Goal: Task Accomplishment & Management: Manage account settings

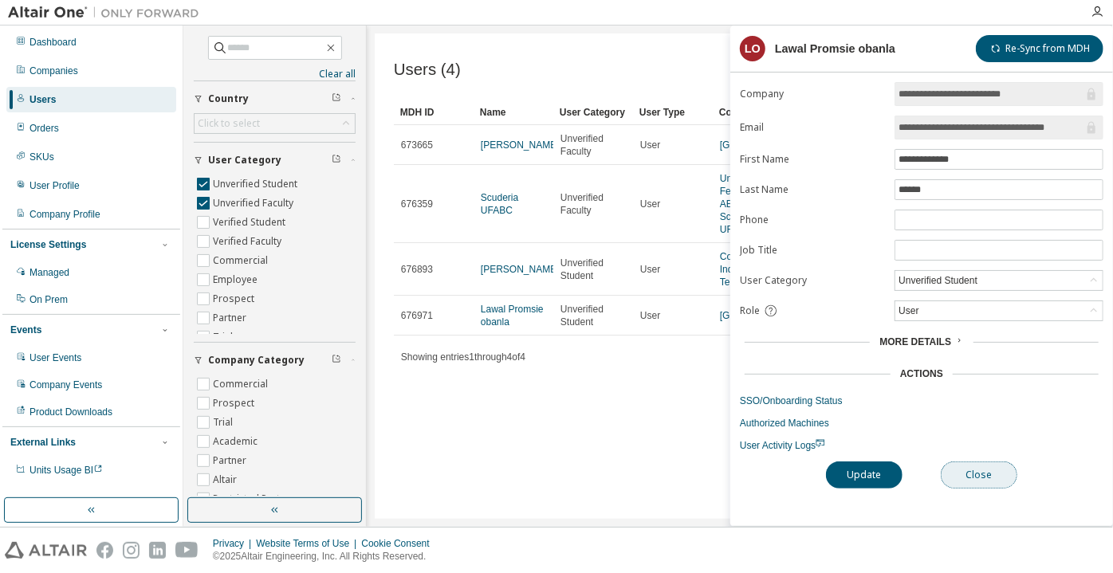
click at [976, 480] on button "Close" at bounding box center [979, 475] width 77 height 27
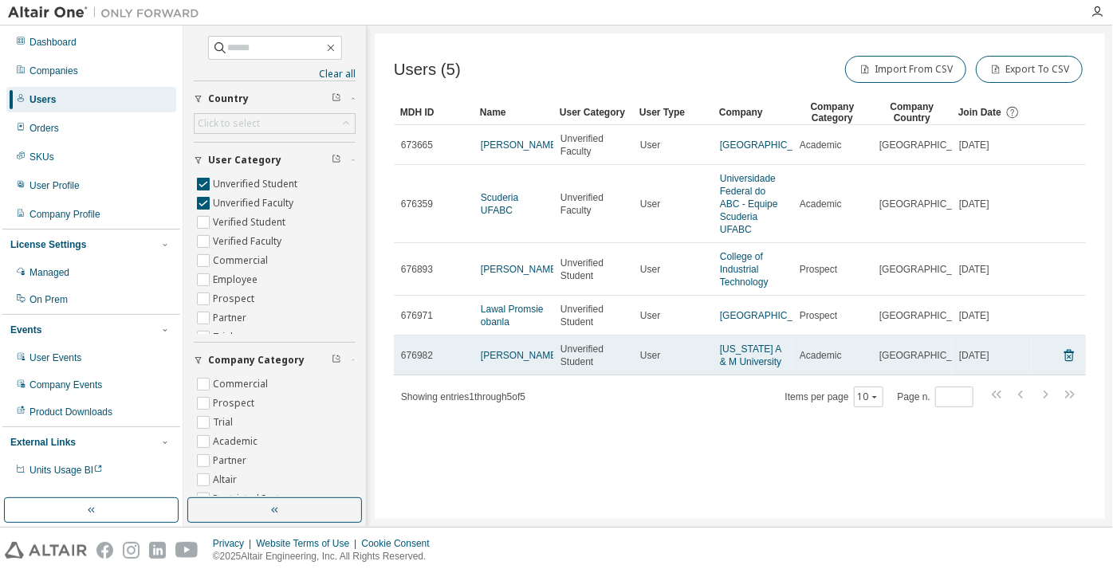
click at [476, 373] on td "[PERSON_NAME]" at bounding box center [514, 356] width 80 height 40
click at [513, 361] on link "Audrey Langdon" at bounding box center [520, 355] width 79 height 11
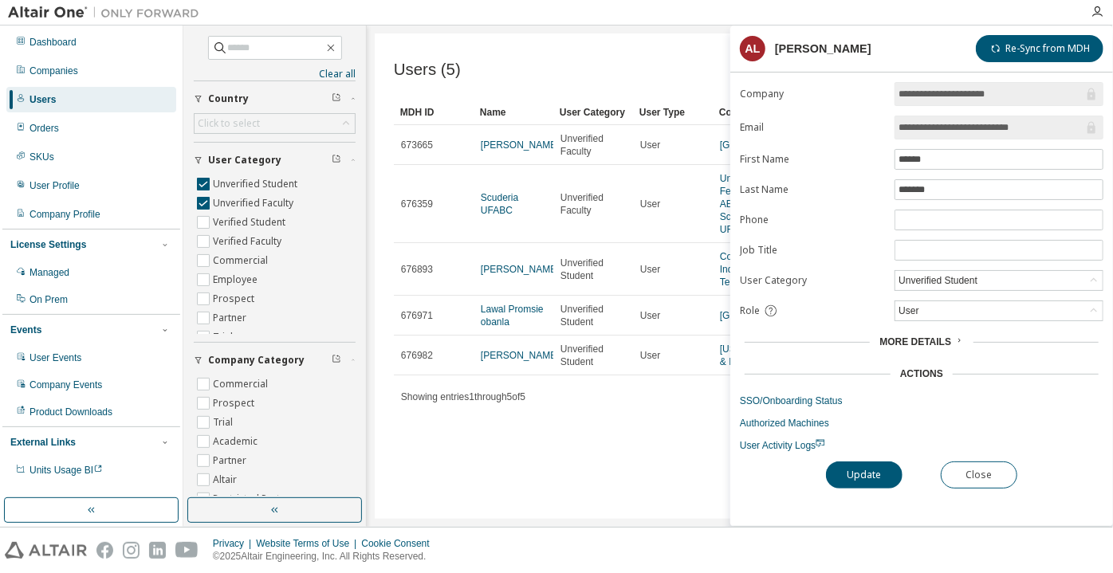
drag, startPoint x: 1075, startPoint y: 121, endPoint x: 980, endPoint y: 123, distance: 95.7
click at [980, 123] on input "**********" at bounding box center [990, 128] width 185 height 16
click at [945, 128] on input "**********" at bounding box center [990, 128] width 185 height 16
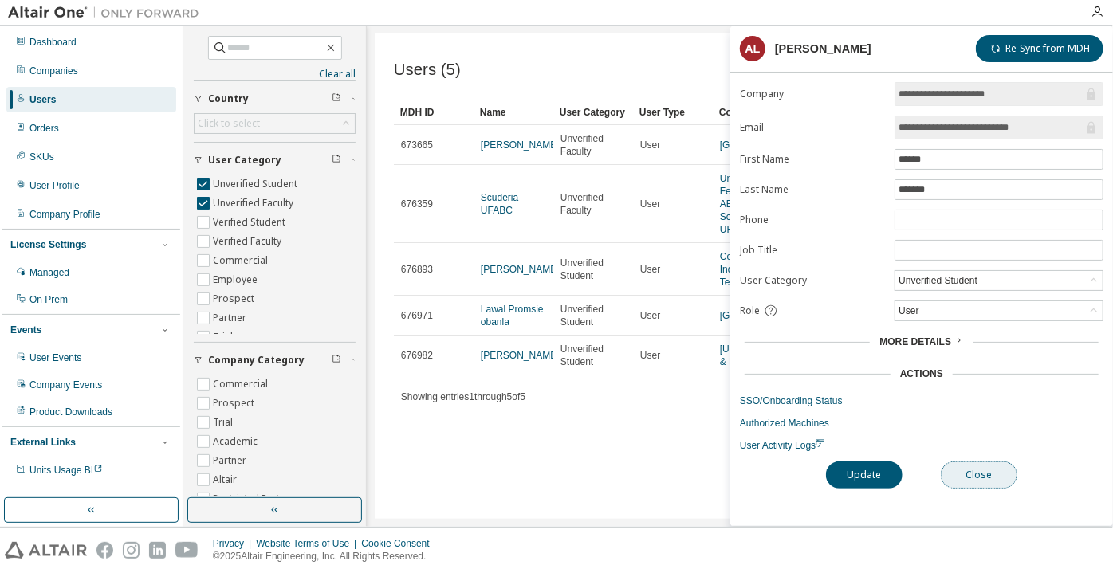
click at [1001, 471] on button "Close" at bounding box center [979, 475] width 77 height 27
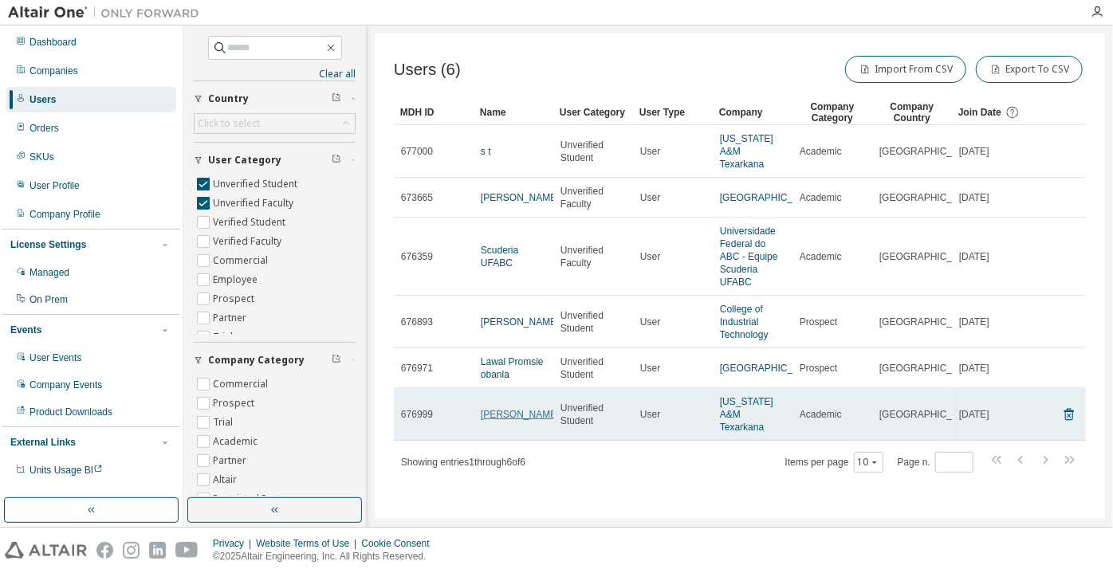
click at [517, 409] on link "Audrey Langdon" at bounding box center [520, 414] width 79 height 11
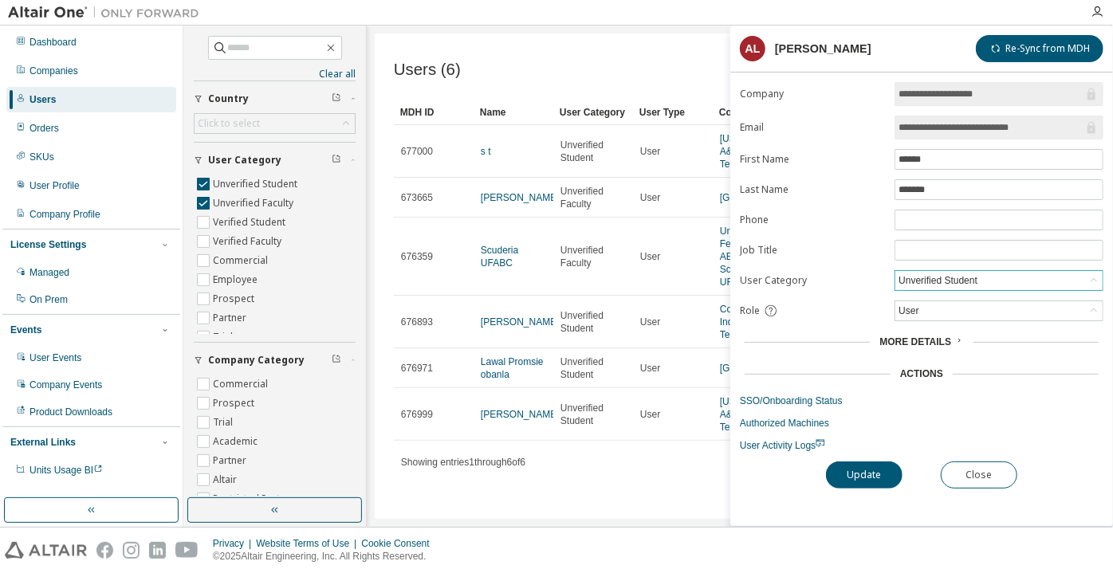
click at [903, 282] on div "Unverified Student" at bounding box center [938, 281] width 84 height 18
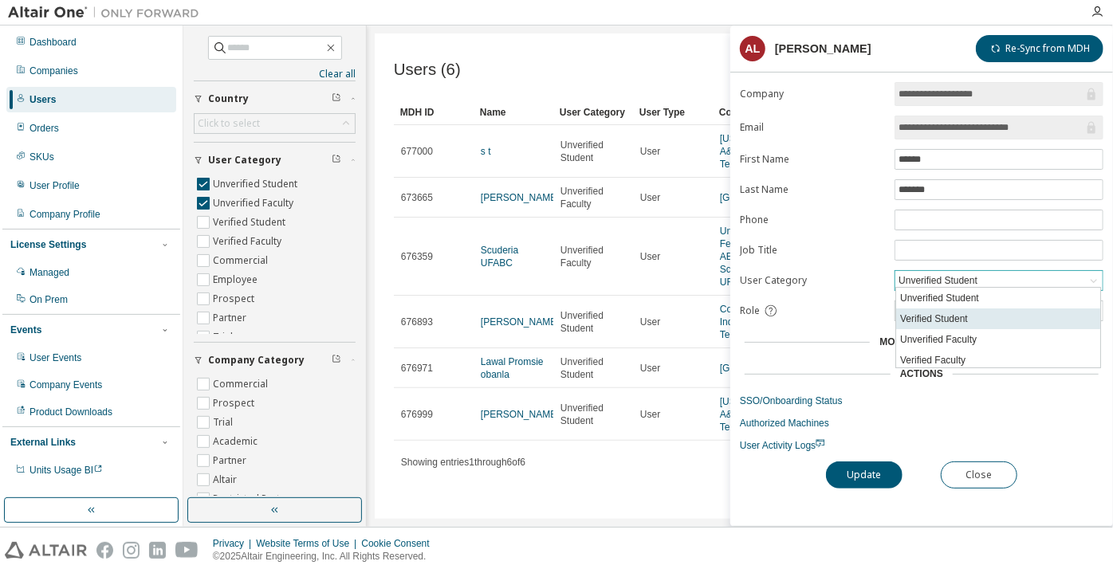
click at [920, 324] on li "Verified Student" at bounding box center [998, 319] width 204 height 21
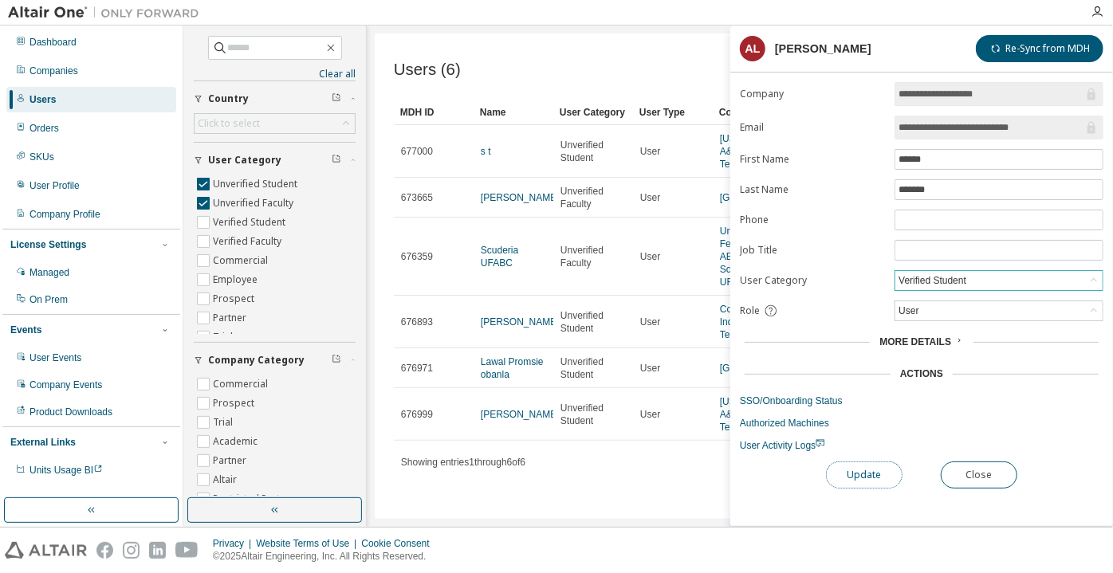
click at [863, 462] on button "Update" at bounding box center [864, 475] width 77 height 27
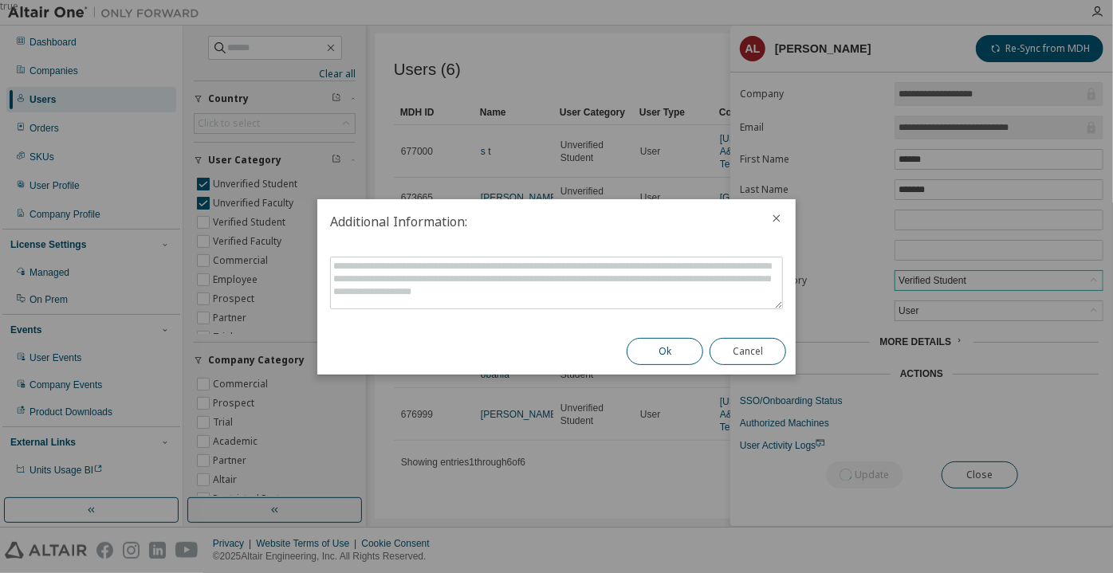
click at [643, 344] on button "Ok" at bounding box center [665, 351] width 77 height 27
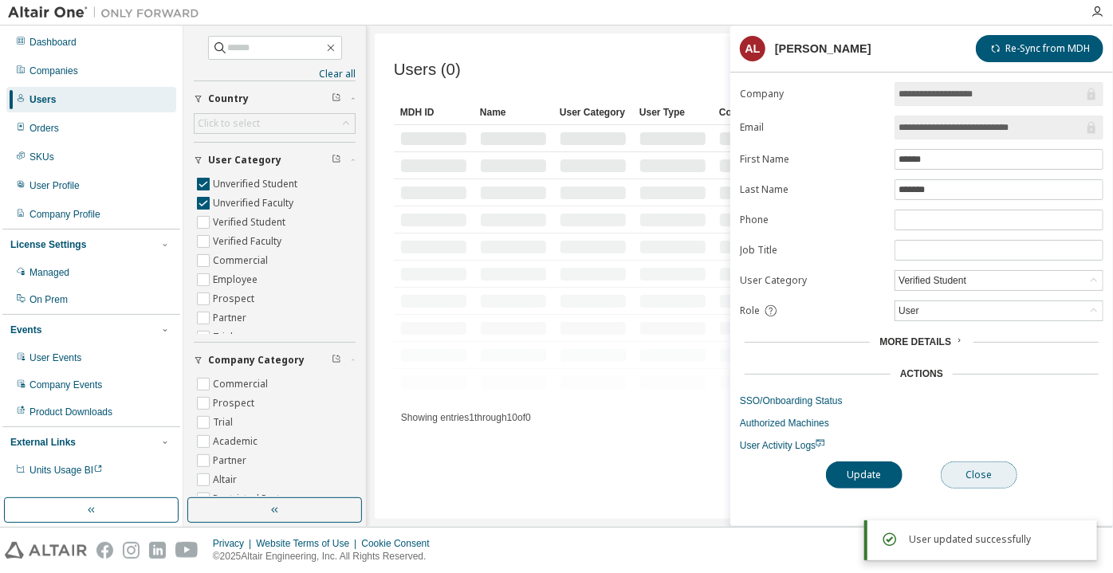
click at [964, 462] on button "Close" at bounding box center [979, 475] width 77 height 27
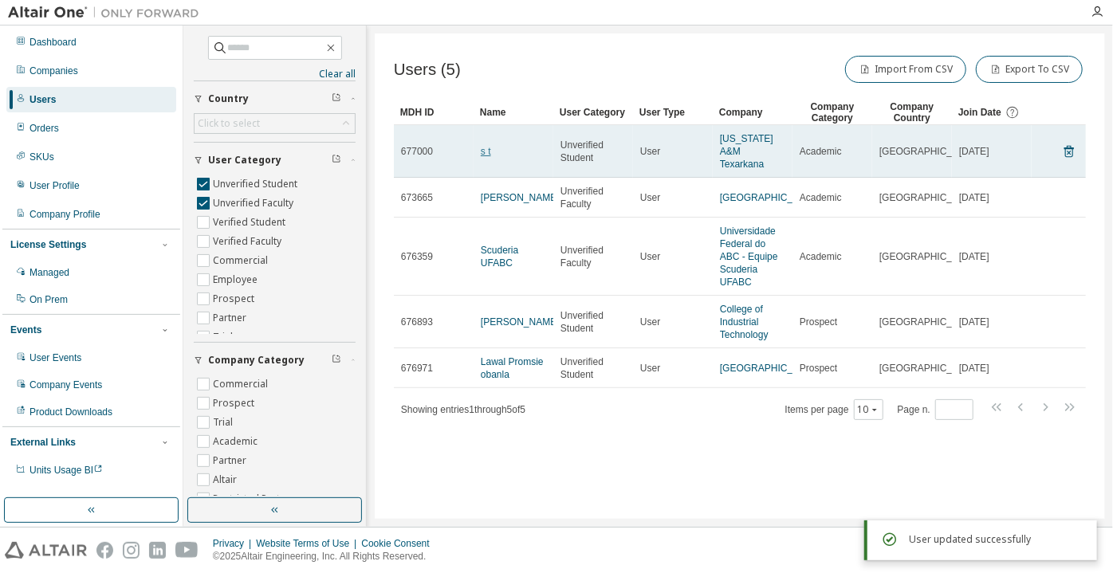
click at [489, 146] on link "s t" at bounding box center [486, 151] width 10 height 11
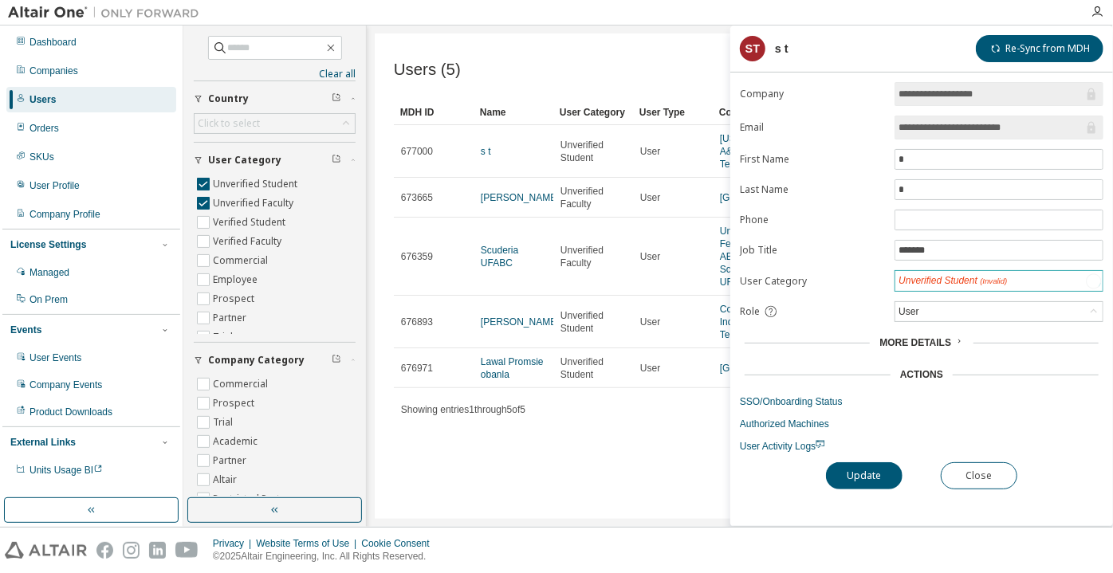
click at [937, 277] on div "Unverified Student (Invalid)" at bounding box center [952, 281] width 108 height 14
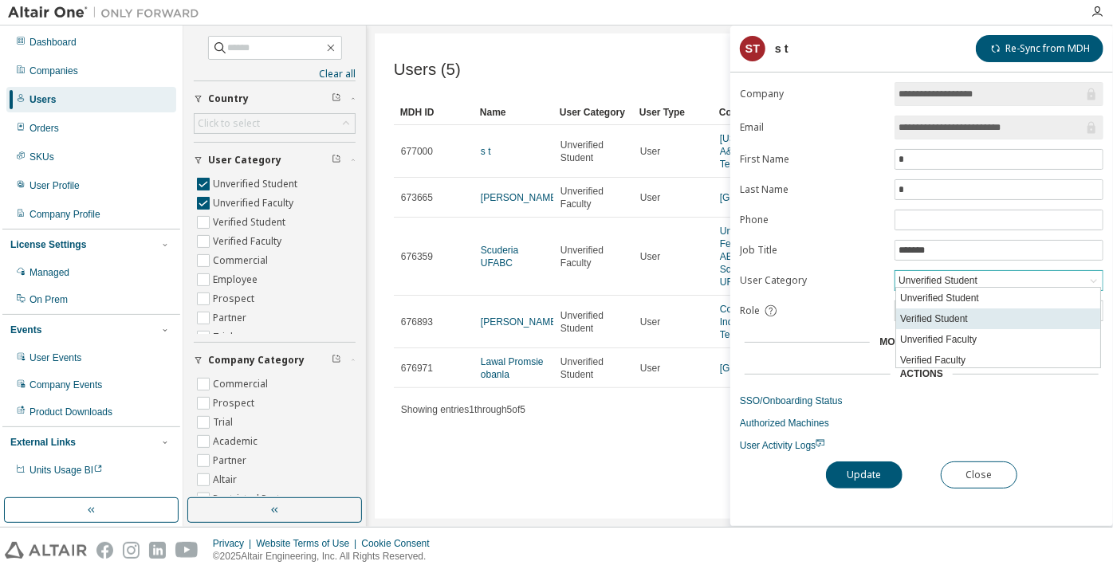
click at [952, 319] on li "Verified Student" at bounding box center [998, 319] width 204 height 21
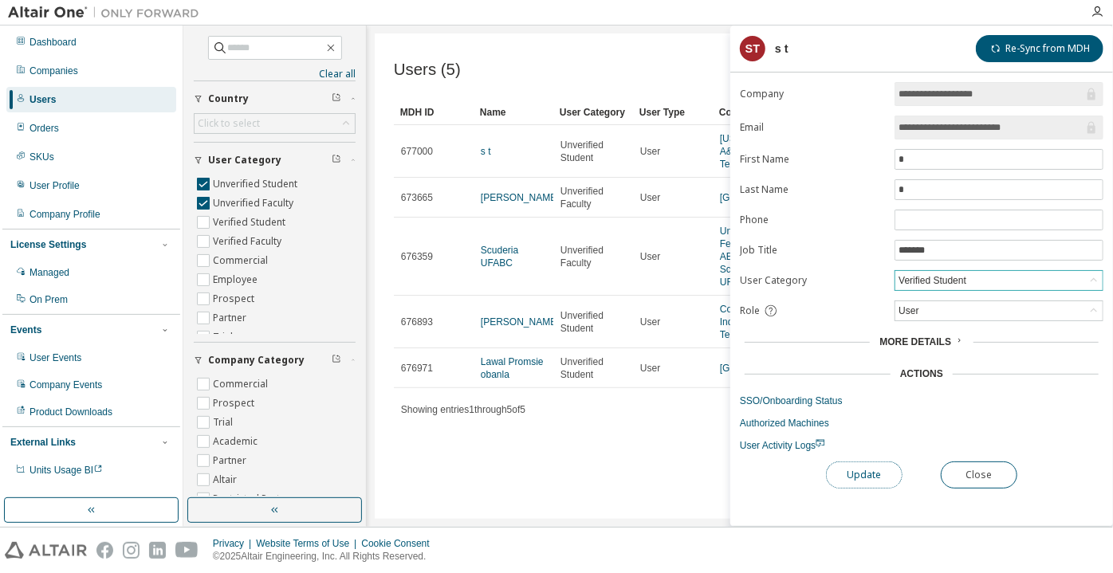
click at [865, 466] on button "Update" at bounding box center [864, 475] width 77 height 27
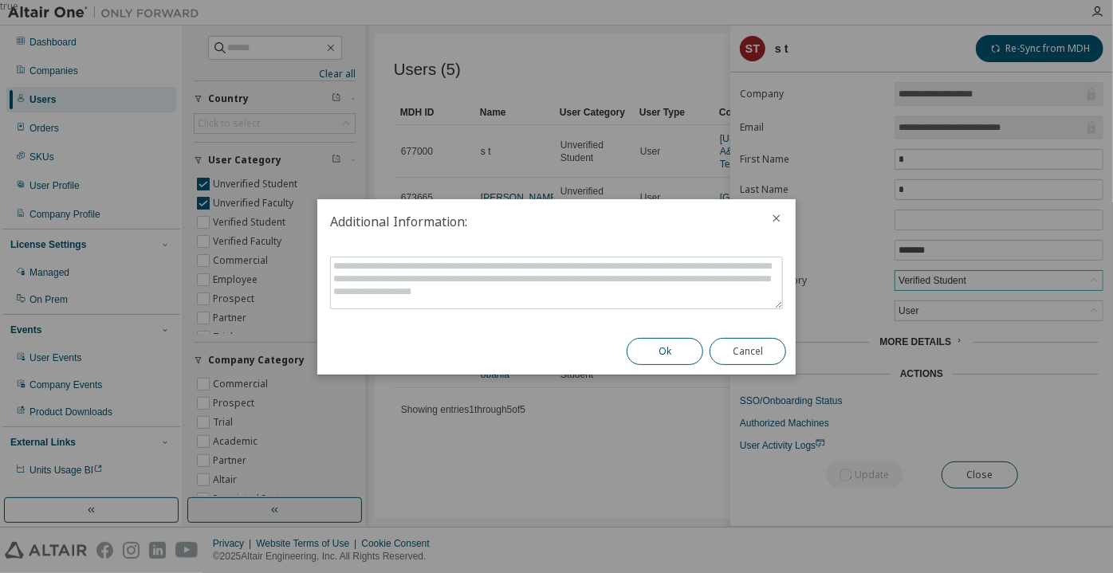
click at [672, 352] on button "Ok" at bounding box center [665, 351] width 77 height 27
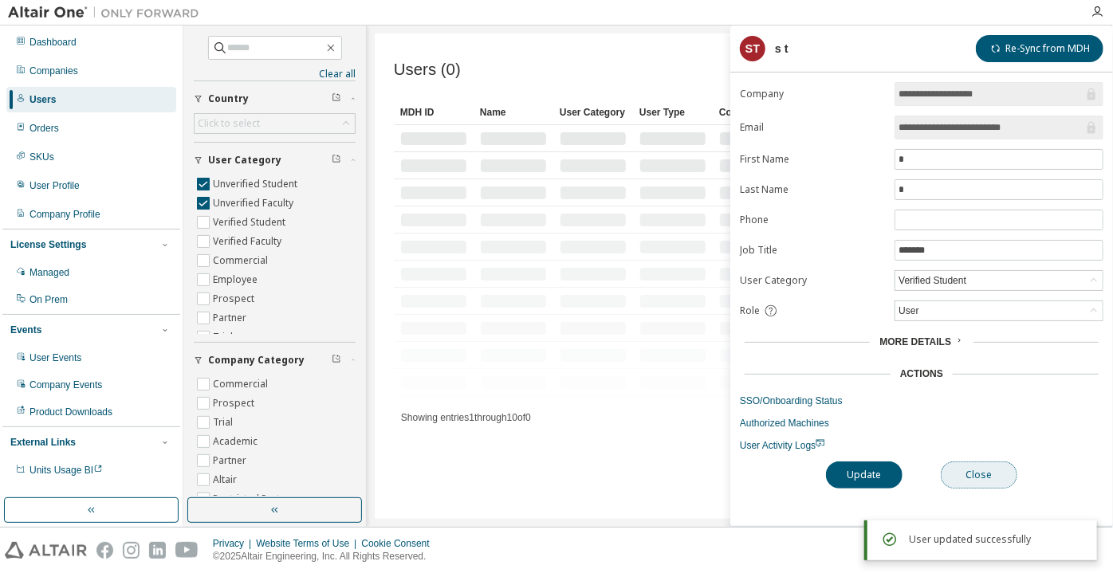
click at [982, 474] on button "Close" at bounding box center [979, 475] width 77 height 27
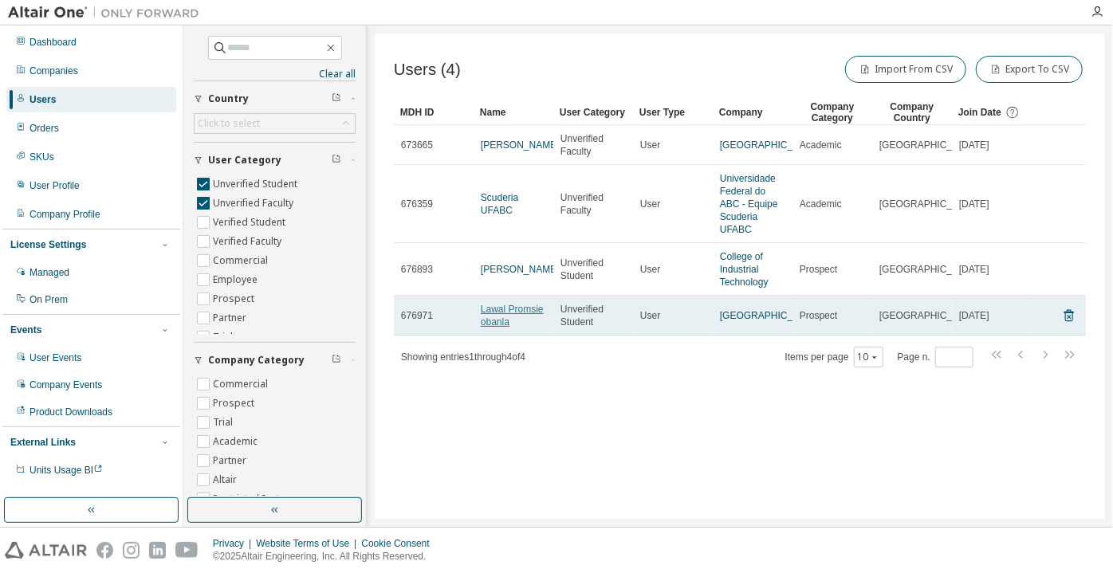
click at [526, 317] on link "Lawal Promsie obanla" at bounding box center [512, 316] width 63 height 24
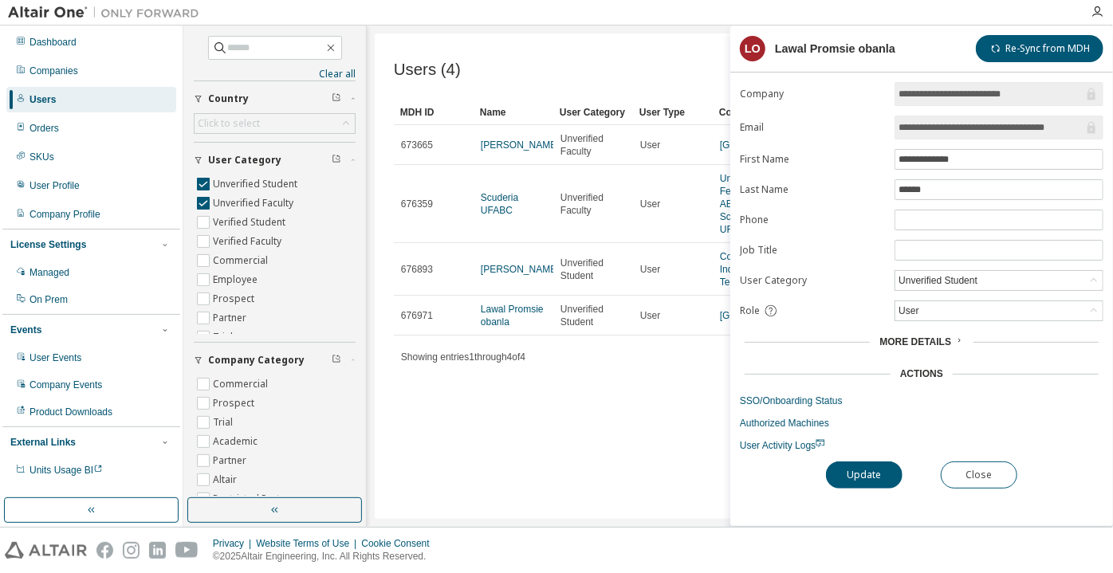
click at [1028, 136] on span "**********" at bounding box center [998, 128] width 209 height 24
drag, startPoint x: 977, startPoint y: 126, endPoint x: 1112, endPoint y: 140, distance: 135.4
click at [1112, 140] on div "**********" at bounding box center [921, 304] width 383 height 444
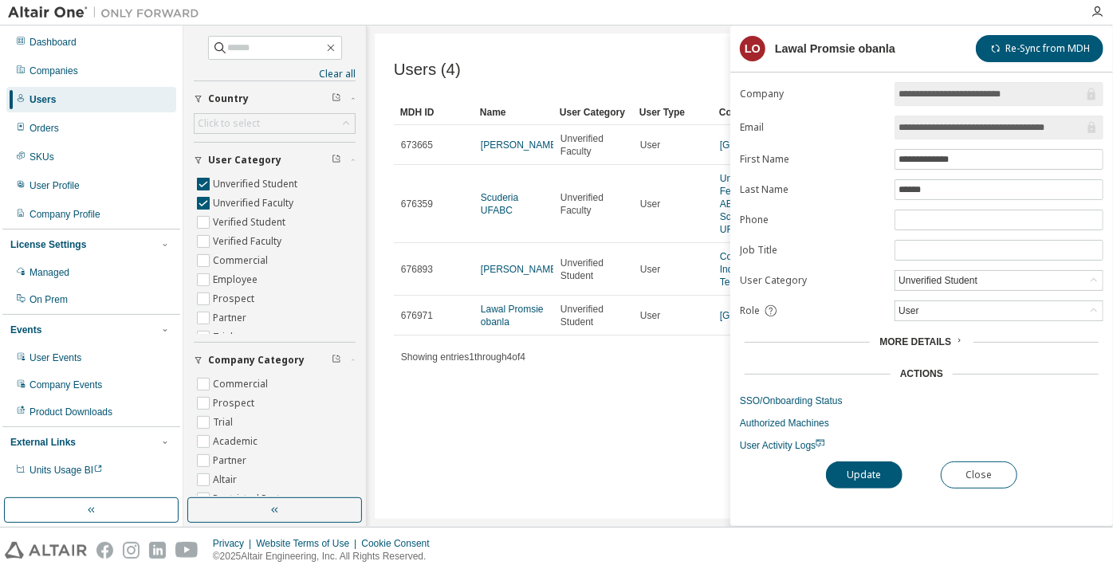
click at [973, 488] on div "**********" at bounding box center [921, 304] width 383 height 444
click at [977, 484] on button "Close" at bounding box center [979, 475] width 77 height 27
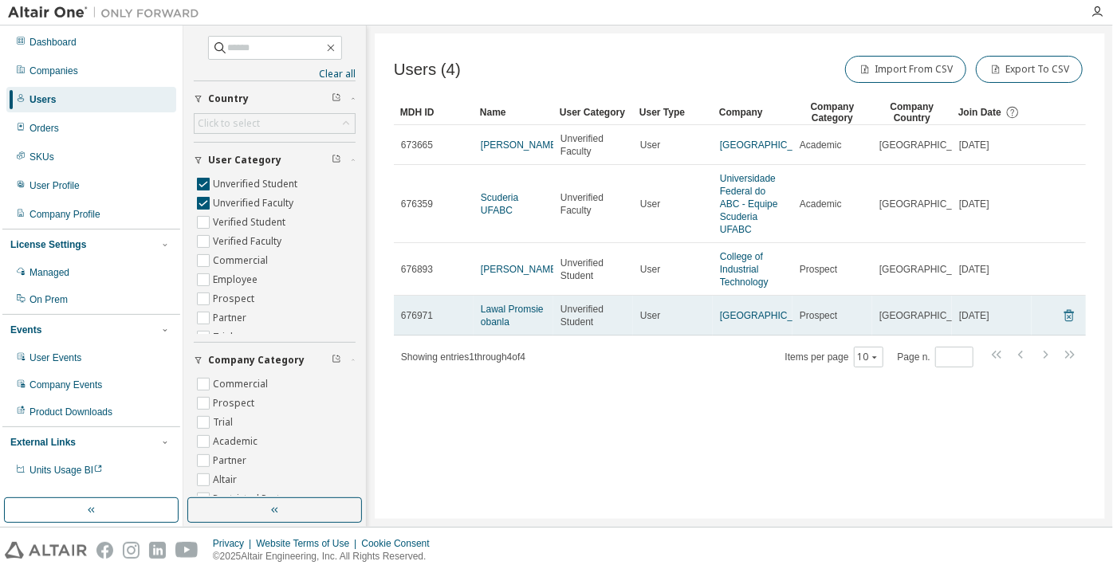
click at [1075, 325] on icon at bounding box center [1069, 315] width 14 height 19
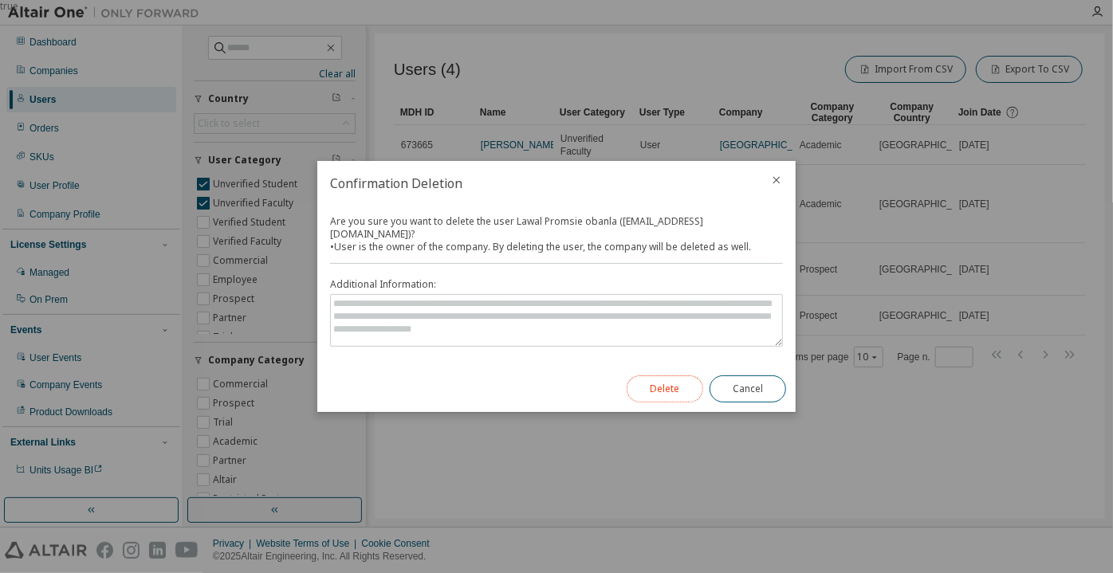
click at [670, 377] on button "Delete" at bounding box center [665, 388] width 77 height 27
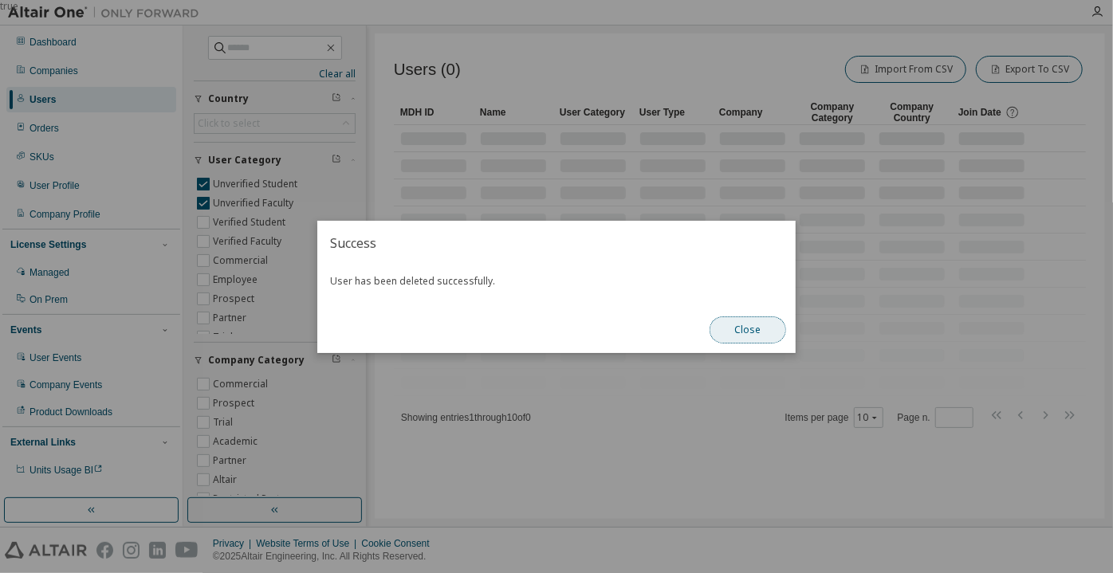
click at [765, 328] on button "Close" at bounding box center [747, 329] width 77 height 27
